Goal: Find specific page/section: Find specific page/section

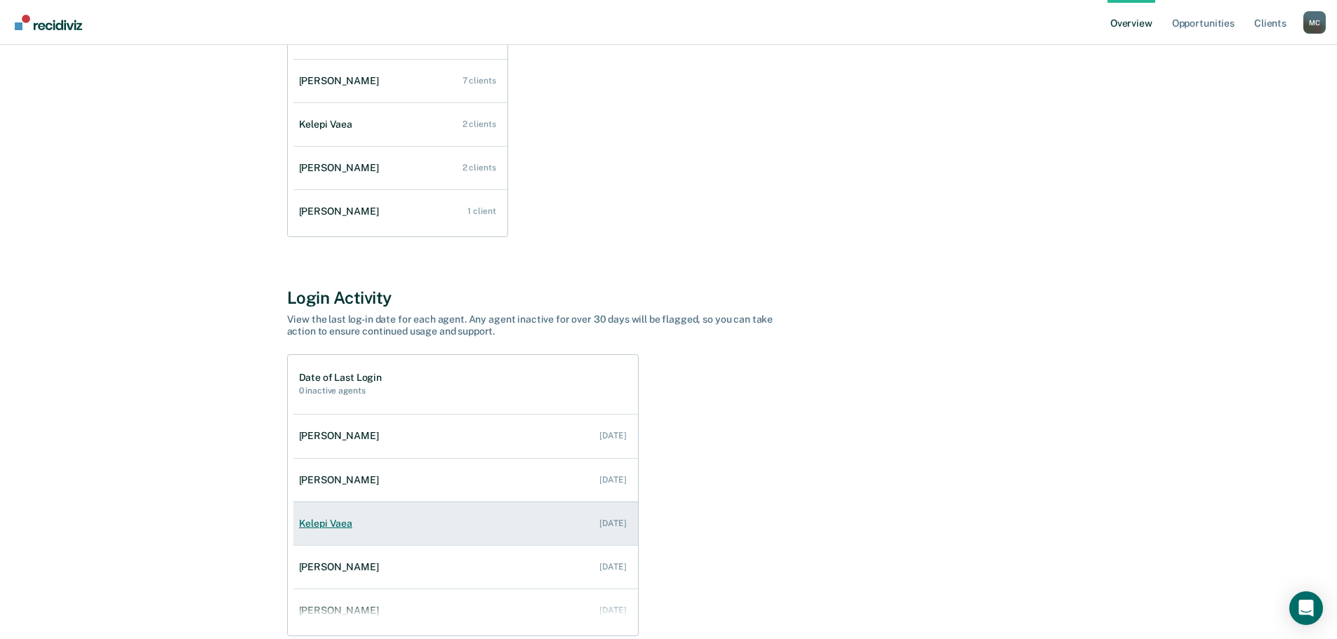
scroll to position [41, 0]
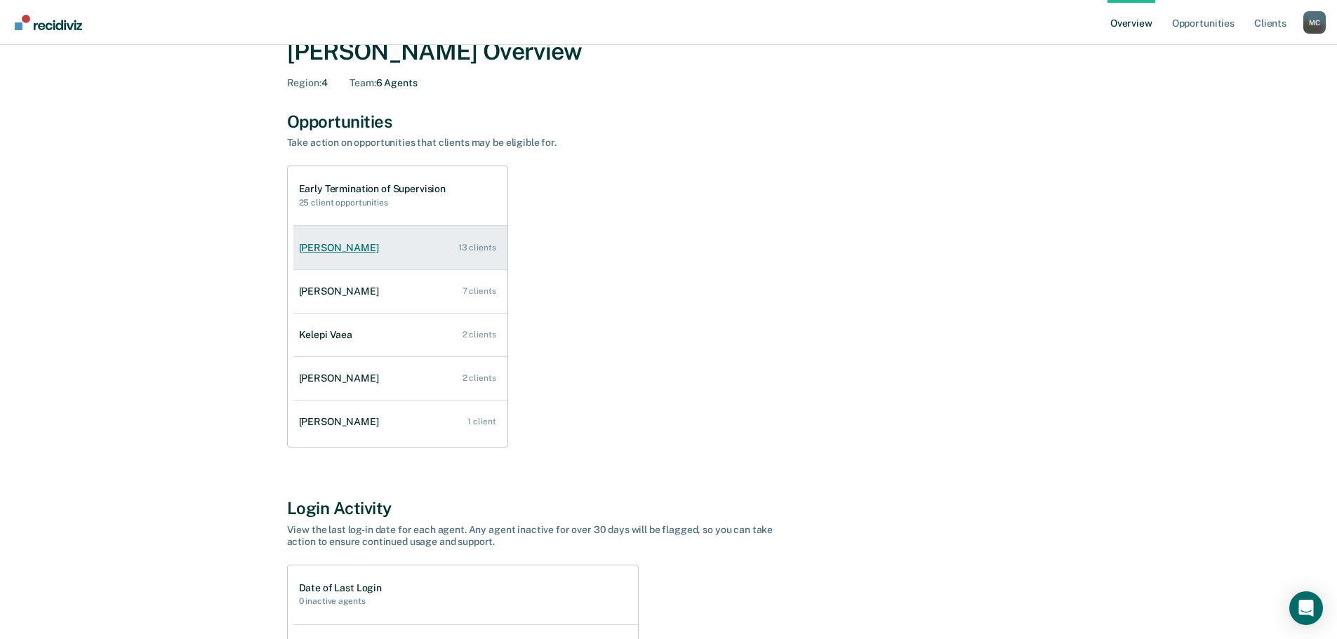
click at [444, 249] on link "[PERSON_NAME] 13 clients" at bounding box center [400, 248] width 214 height 40
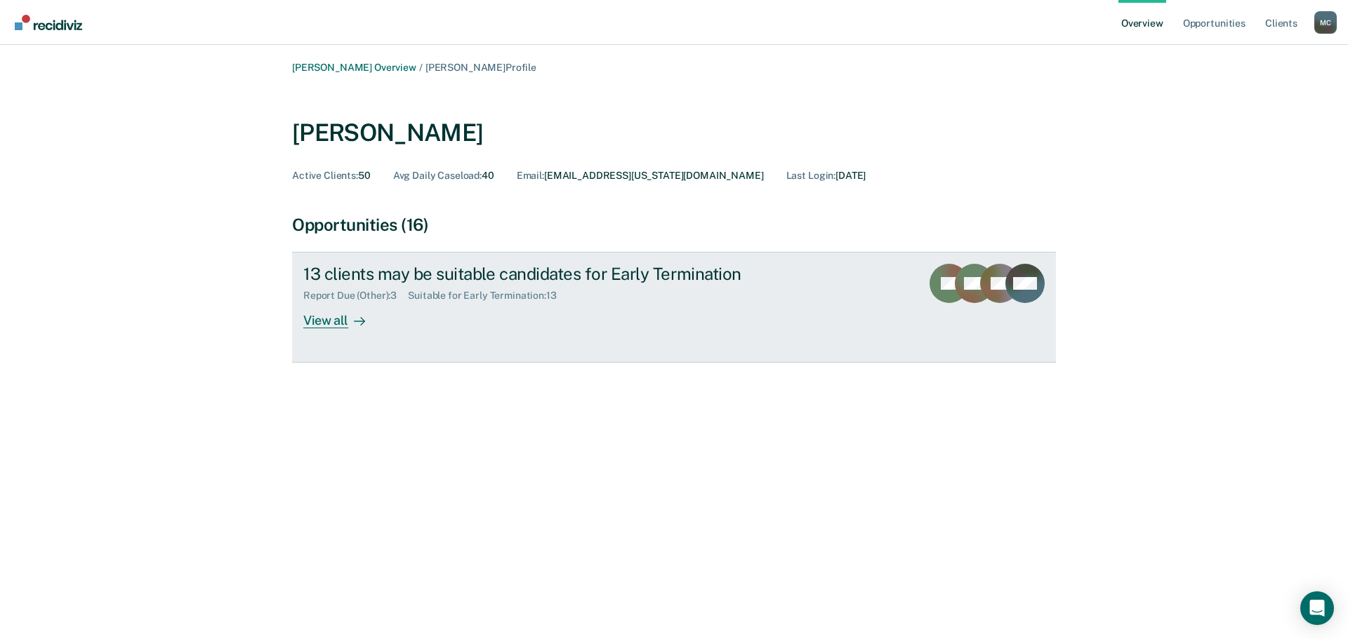
click at [458, 277] on div "13 clients may be suitable candidates for Early Termination" at bounding box center [549, 274] width 493 height 20
